Goal: Find specific page/section: Find specific page/section

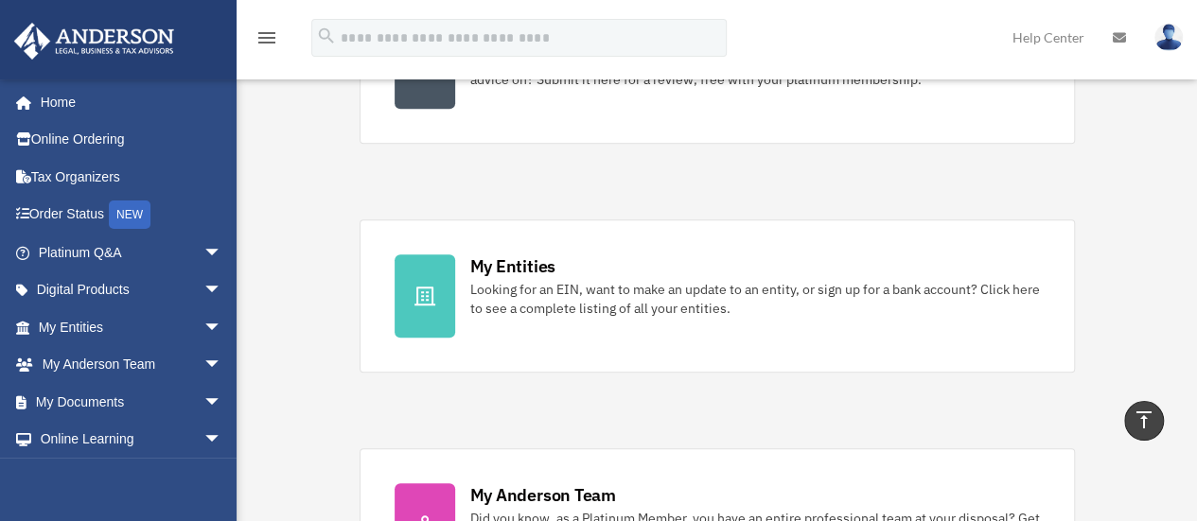
scroll to position [568, 0]
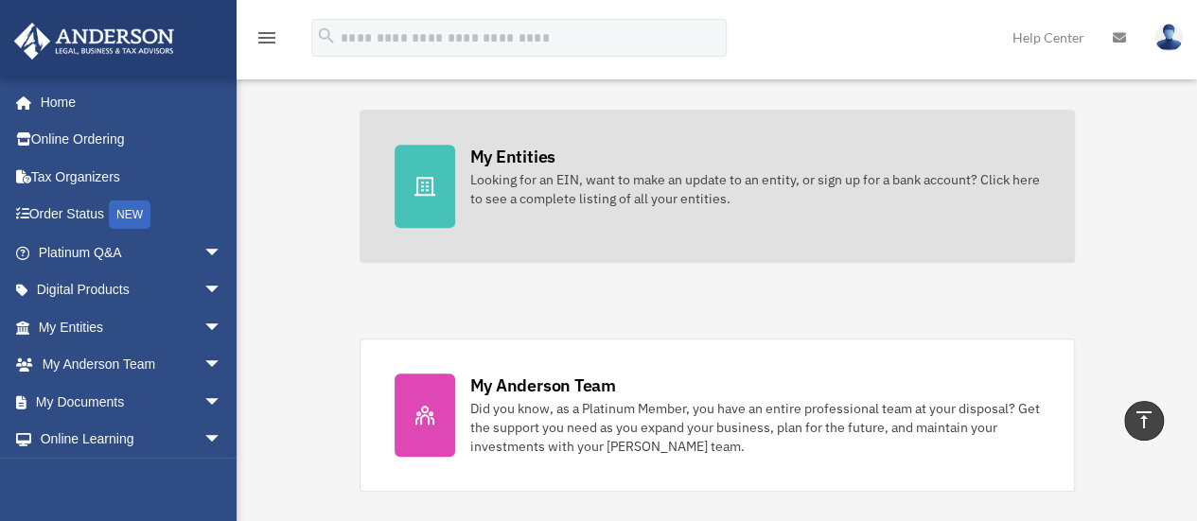
click at [505, 185] on div "Looking for an EIN, want to make an update to an entity, or sign up for a bank …" at bounding box center [755, 189] width 570 height 38
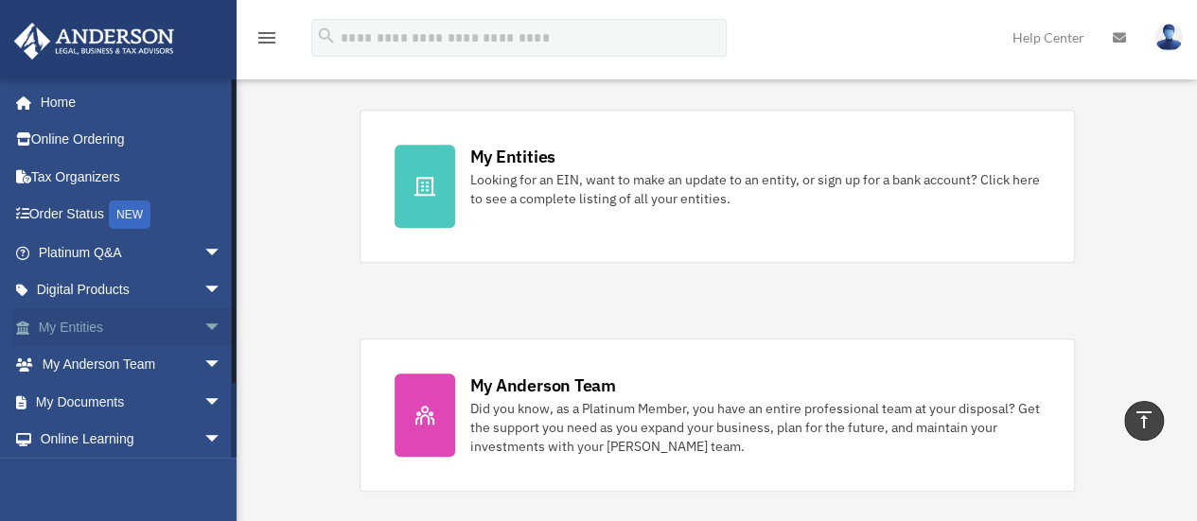
click at [90, 323] on link "My Entities arrow_drop_down" at bounding box center [132, 327] width 238 height 38
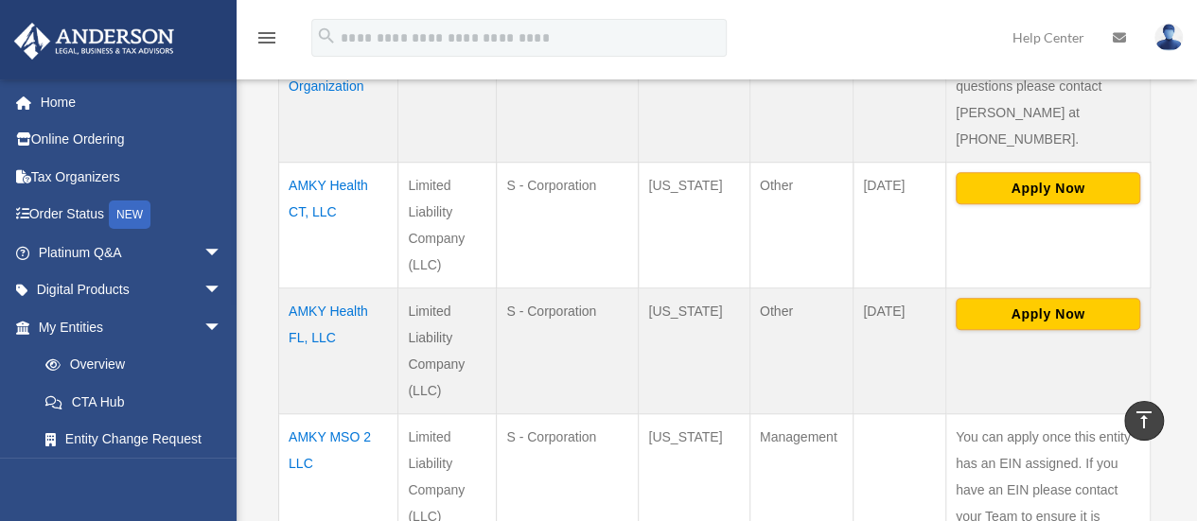
scroll to position [662, 0]
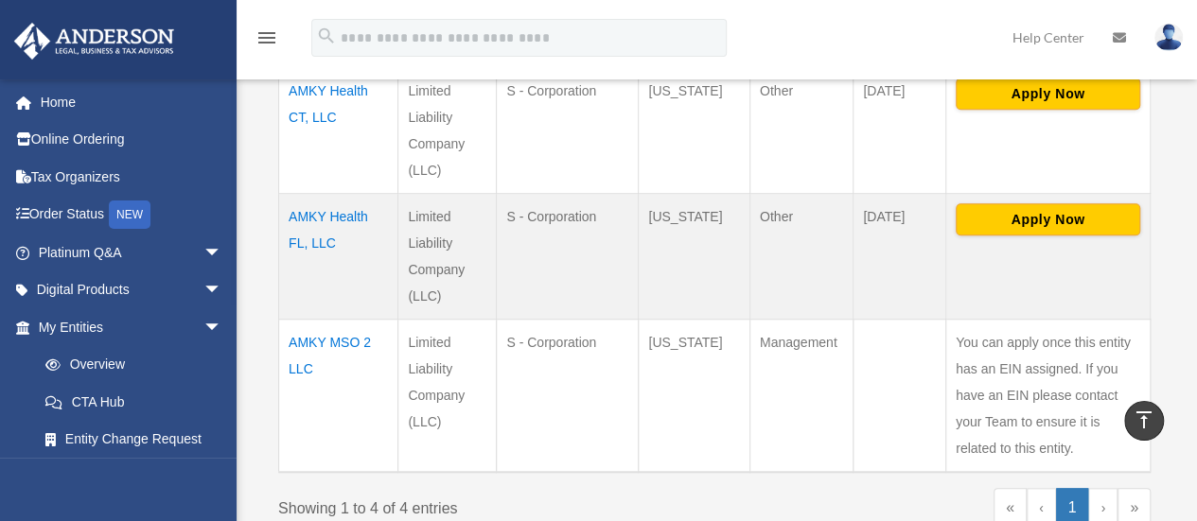
click at [316, 319] on td "AMKY MSO 2 LLC" at bounding box center [338, 395] width 119 height 153
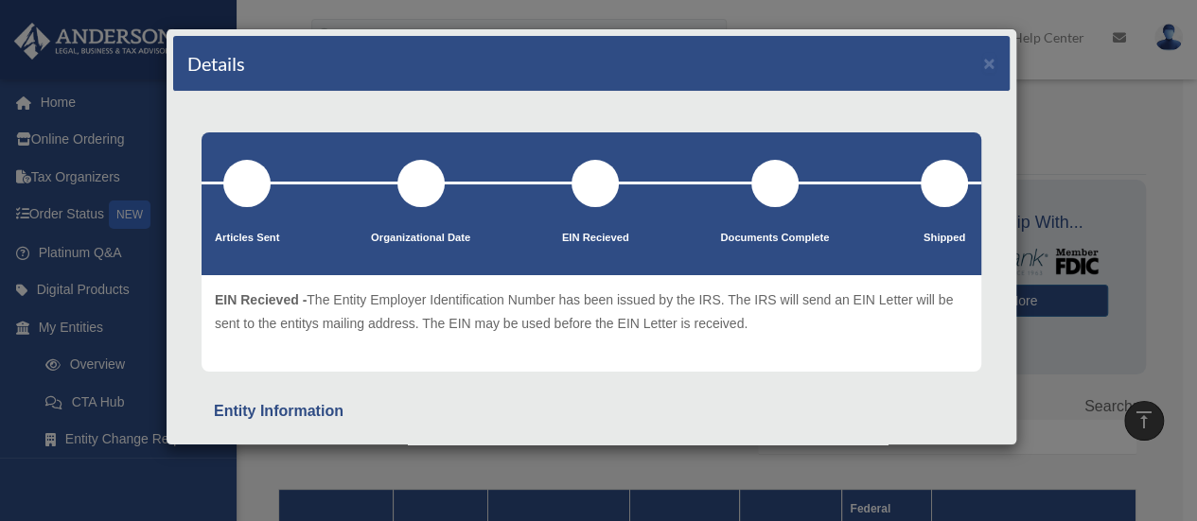
scroll to position [0, 0]
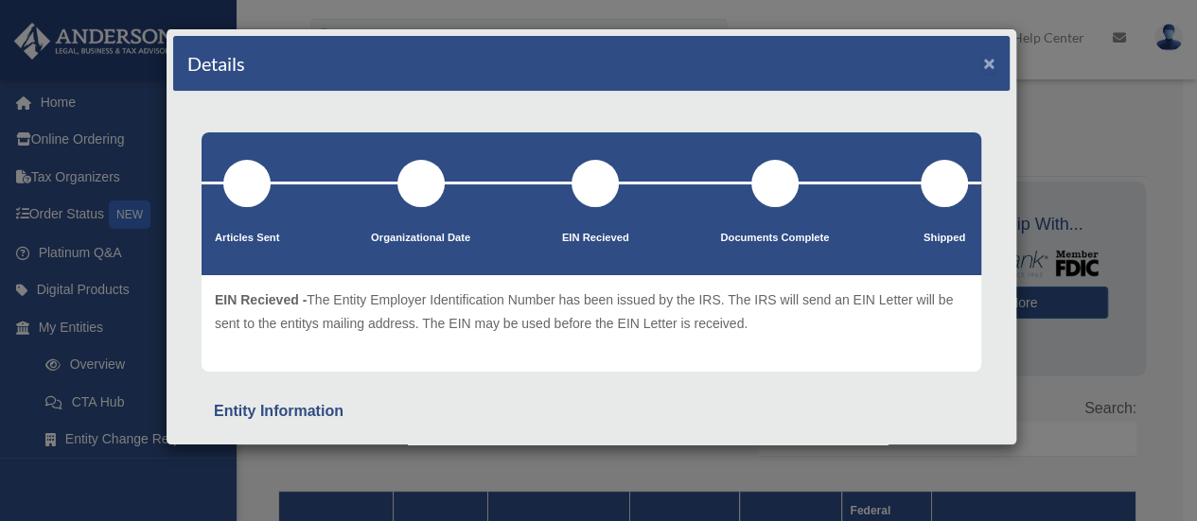
click at [983, 69] on button "×" at bounding box center [989, 63] width 12 height 20
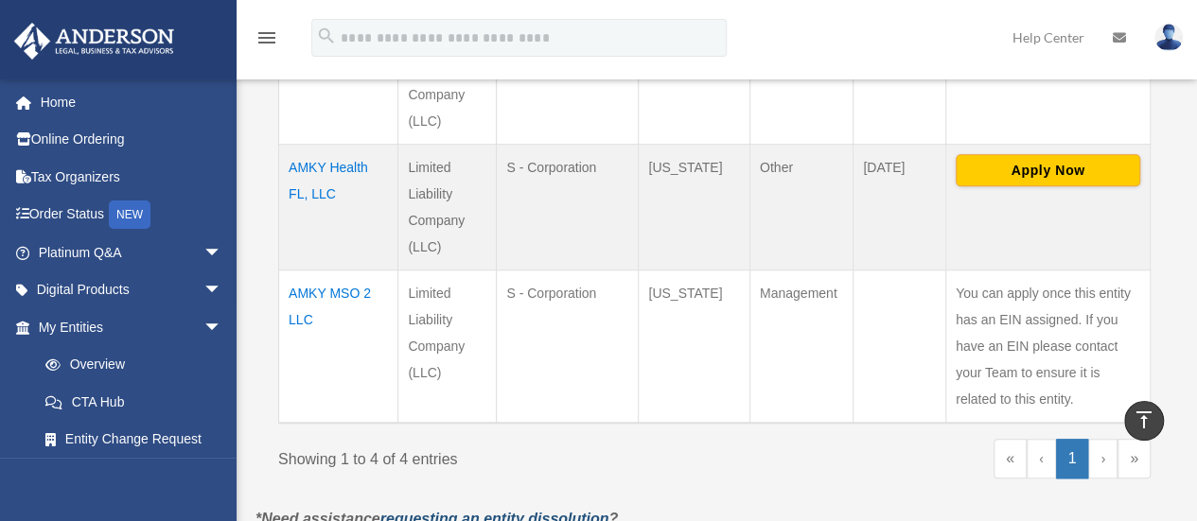
scroll to position [852, 0]
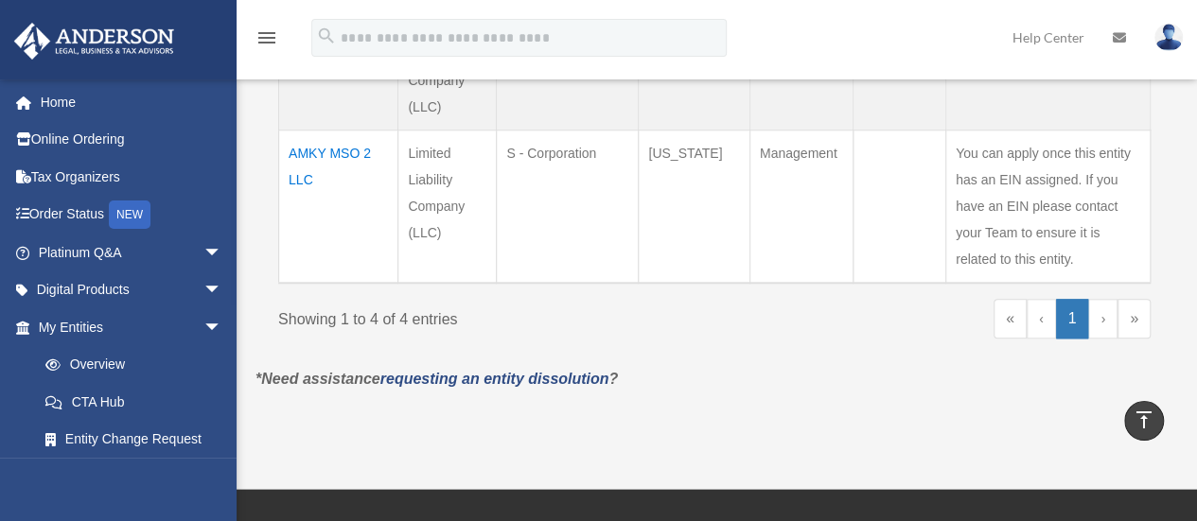
drag, startPoint x: 333, startPoint y: 164, endPoint x: 290, endPoint y: 126, distance: 57.0
click at [290, 130] on td "AMKY MSO 2 LLC" at bounding box center [338, 206] width 119 height 153
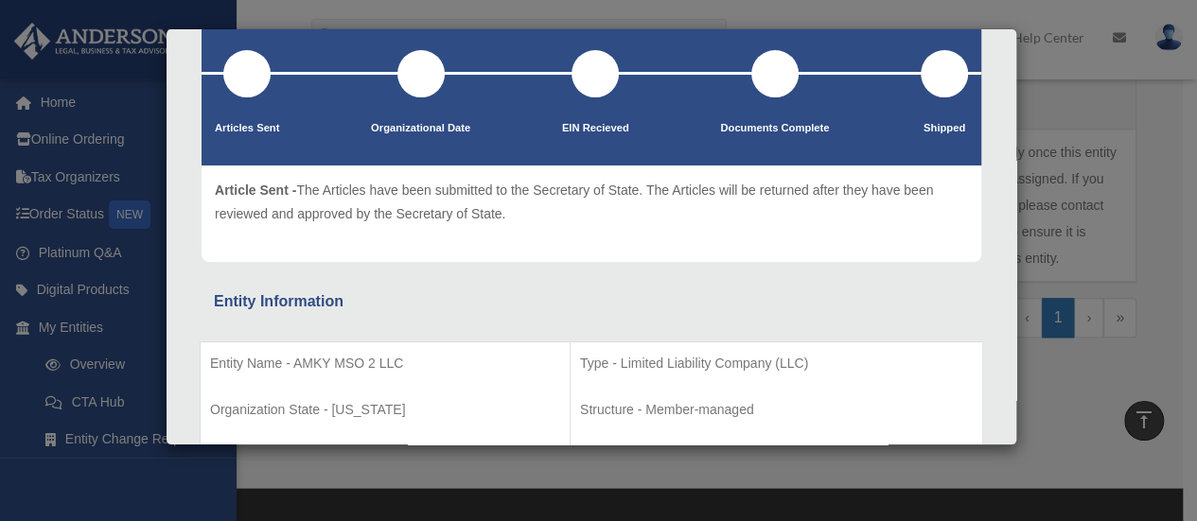
scroll to position [189, 0]
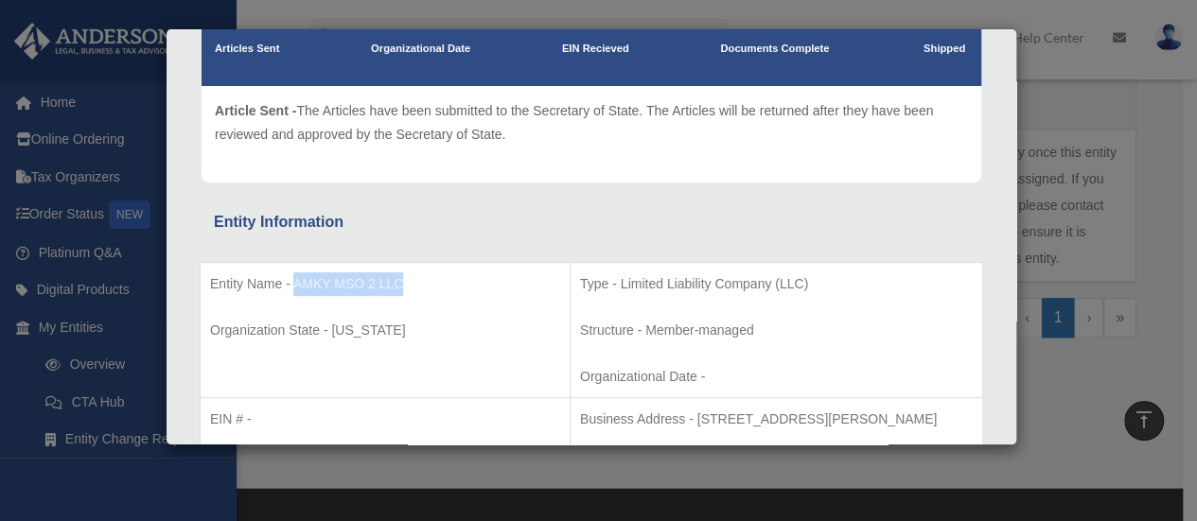
drag, startPoint x: 413, startPoint y: 284, endPoint x: 300, endPoint y: 277, distance: 112.8
click at [294, 281] on p "Entity Name - AMKY MSO 2 LLC" at bounding box center [385, 285] width 350 height 24
copy p "AMKY MSO 2 LLC"
